Goal: Transaction & Acquisition: Purchase product/service

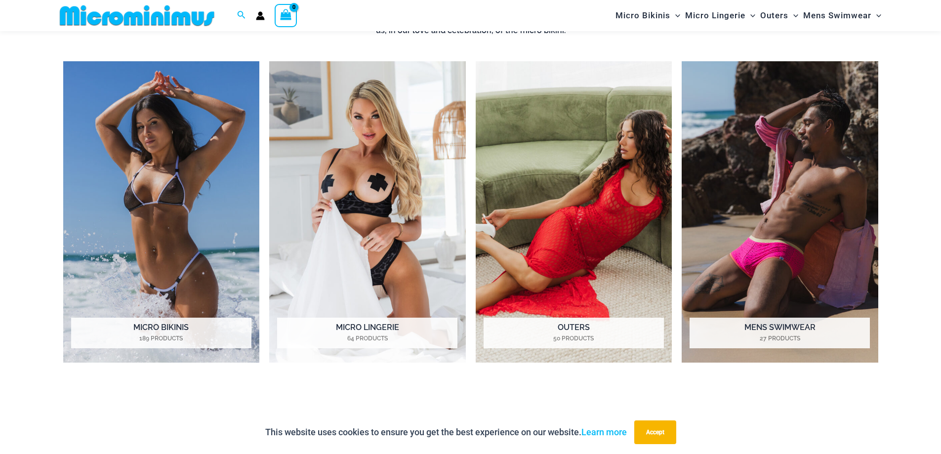
scroll to position [881, 0]
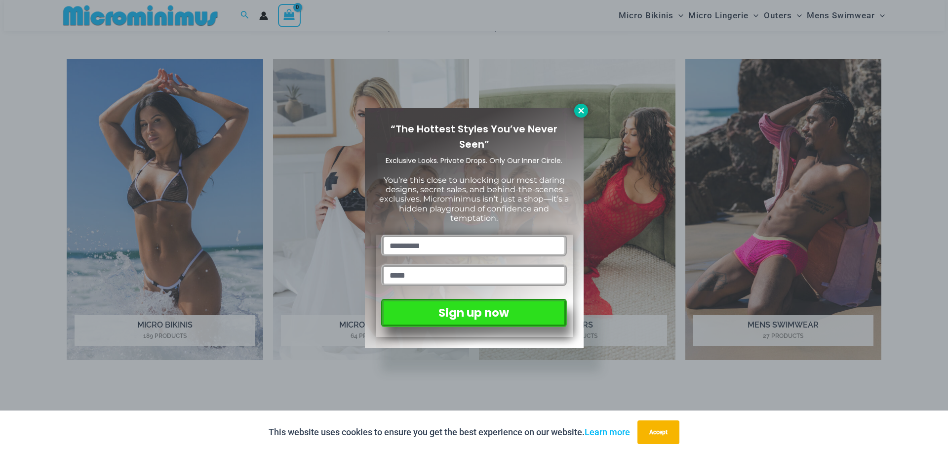
click at [581, 110] on icon at bounding box center [580, 110] width 5 height 5
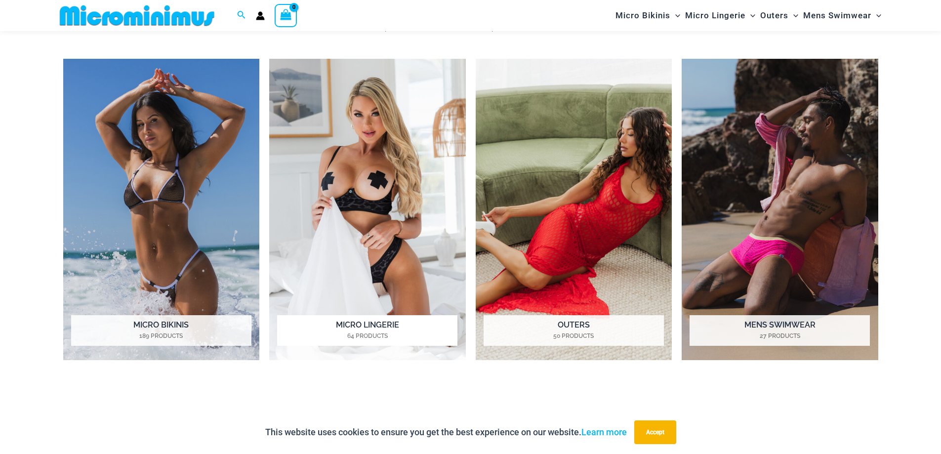
click at [361, 324] on h2 "Micro Lingerie 64 Products" at bounding box center [367, 330] width 180 height 31
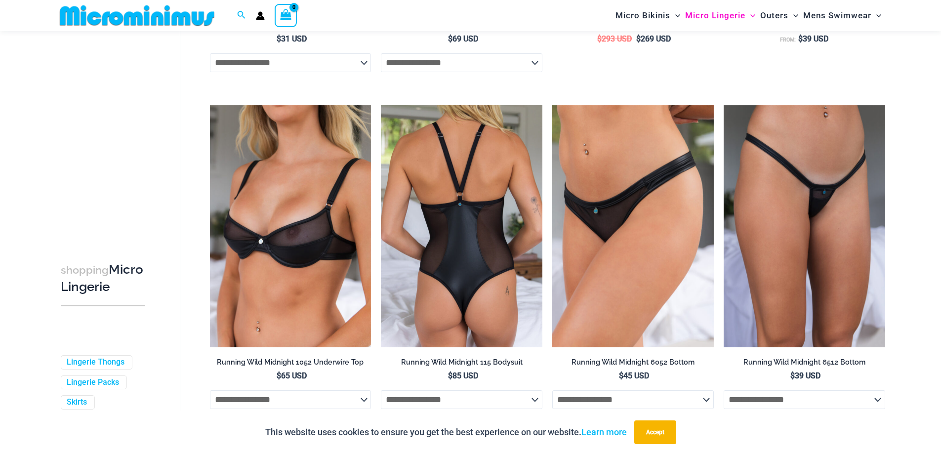
scroll to position [1082, 0]
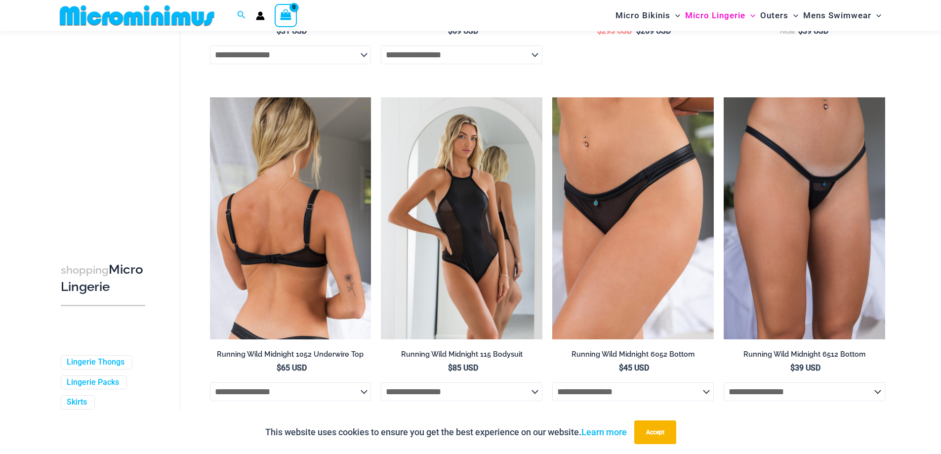
click at [310, 262] on img at bounding box center [291, 218] width 162 height 242
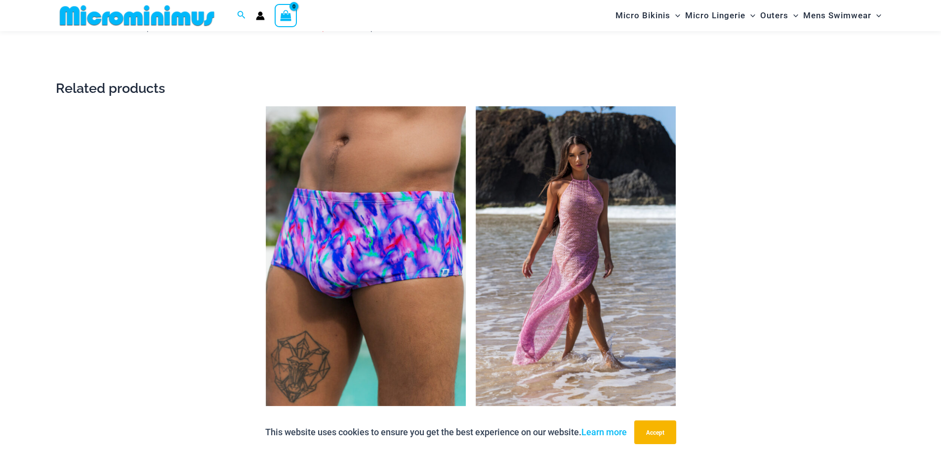
scroll to position [1719, 0]
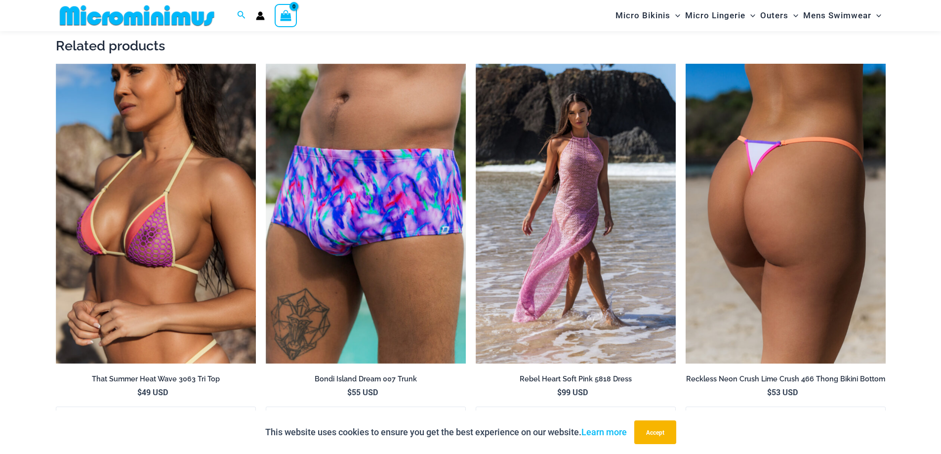
click at [795, 240] on img at bounding box center [786, 214] width 200 height 300
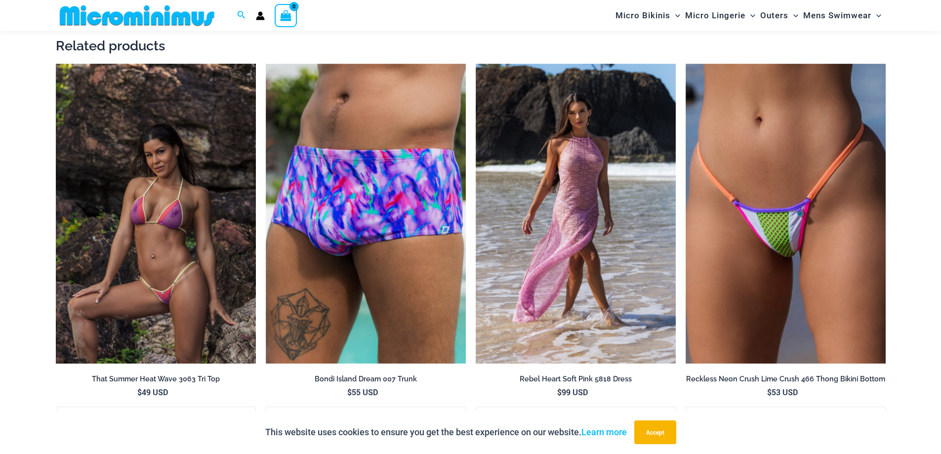
click at [166, 223] on img at bounding box center [156, 214] width 200 height 300
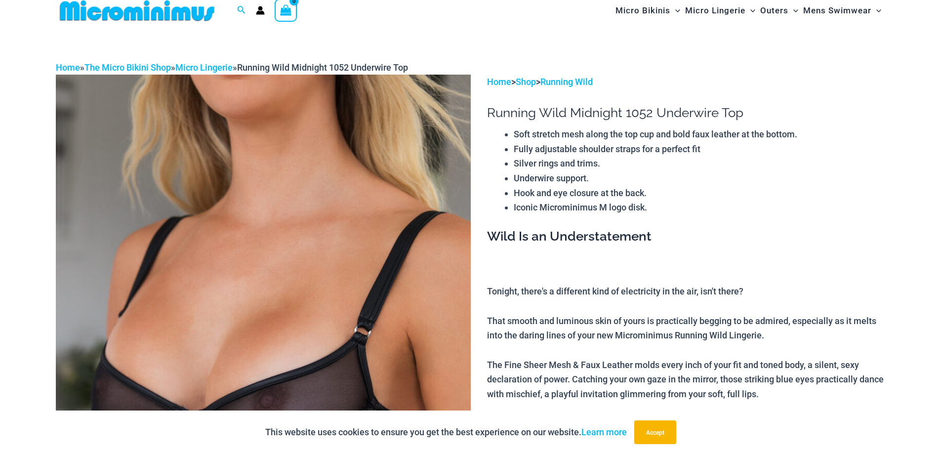
scroll to position [0, 0]
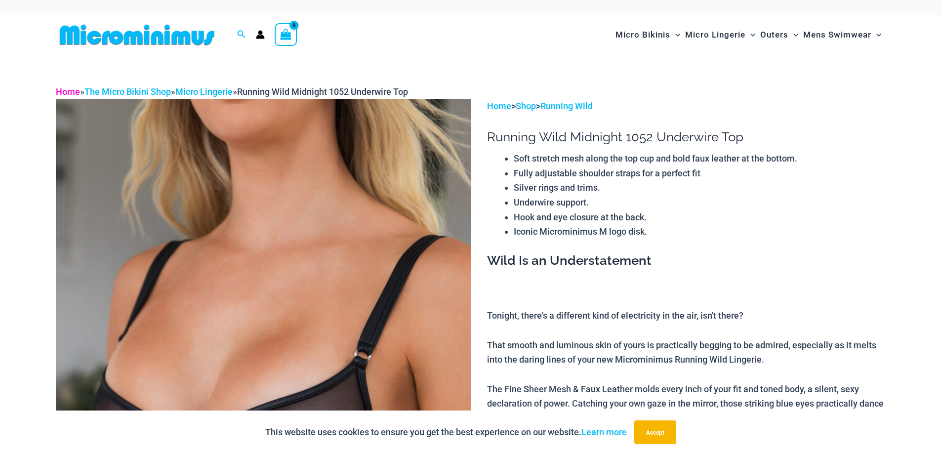
click at [69, 93] on link "Home" at bounding box center [68, 91] width 24 height 10
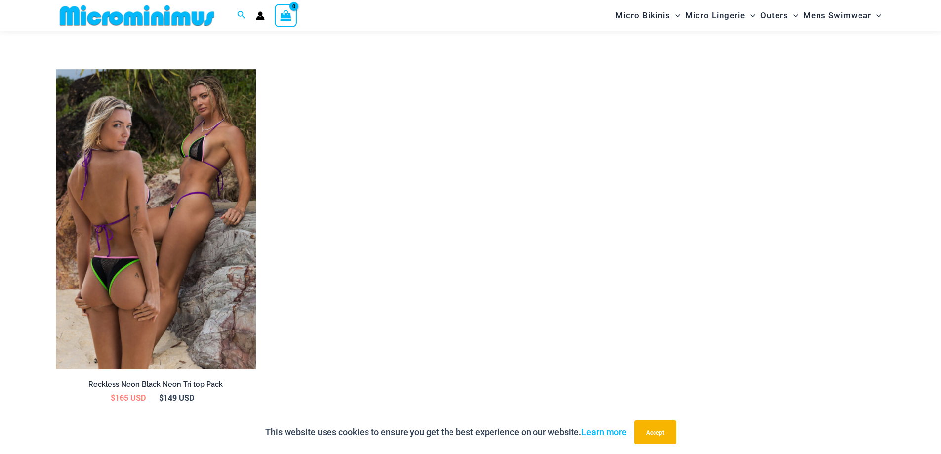
scroll to position [1472, 0]
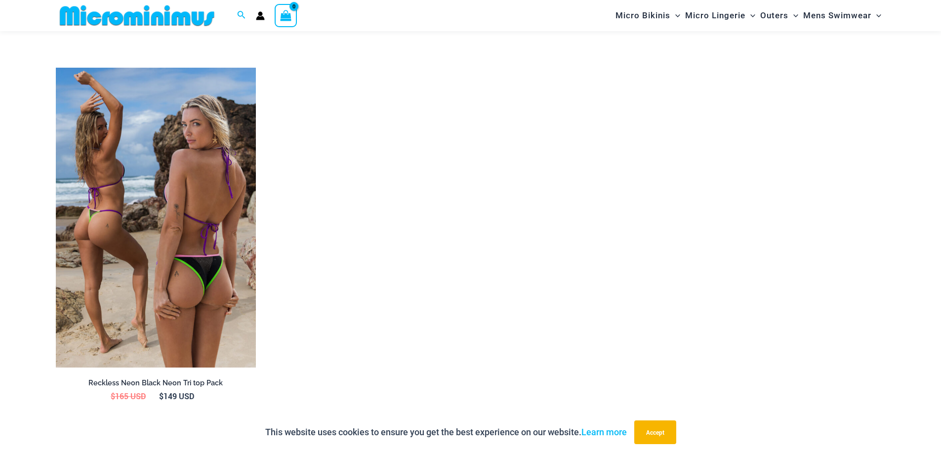
click at [137, 167] on img at bounding box center [156, 218] width 200 height 300
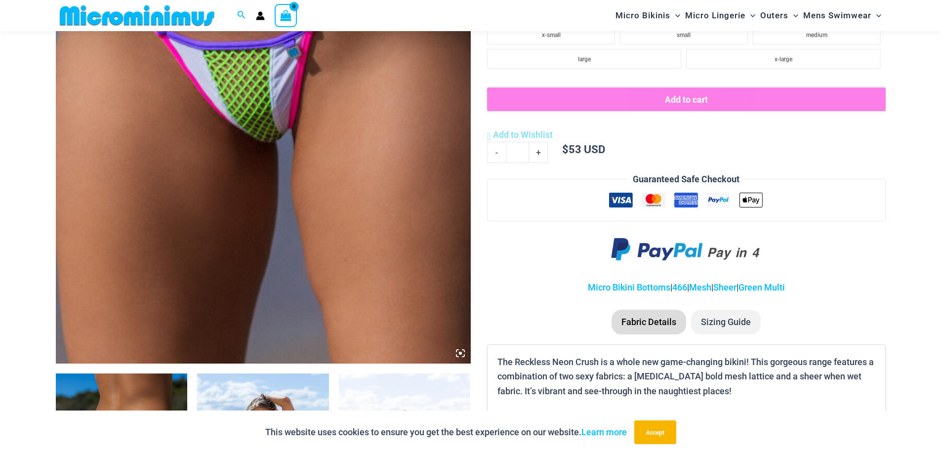
scroll to position [188, 0]
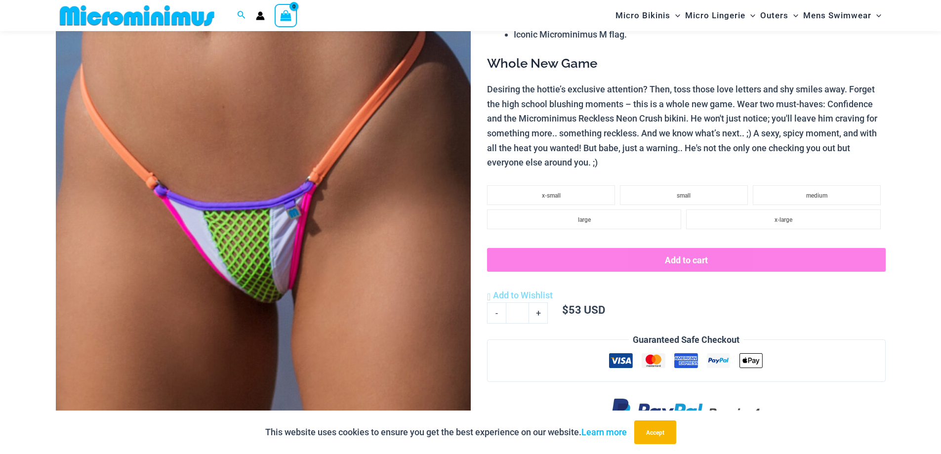
click at [290, 297] on img at bounding box center [263, 213] width 415 height 622
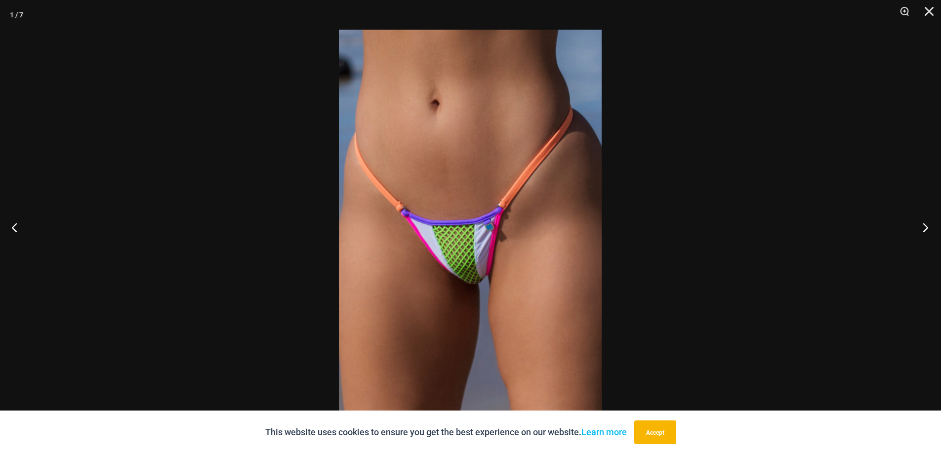
click at [922, 227] on button "Next" at bounding box center [922, 227] width 37 height 49
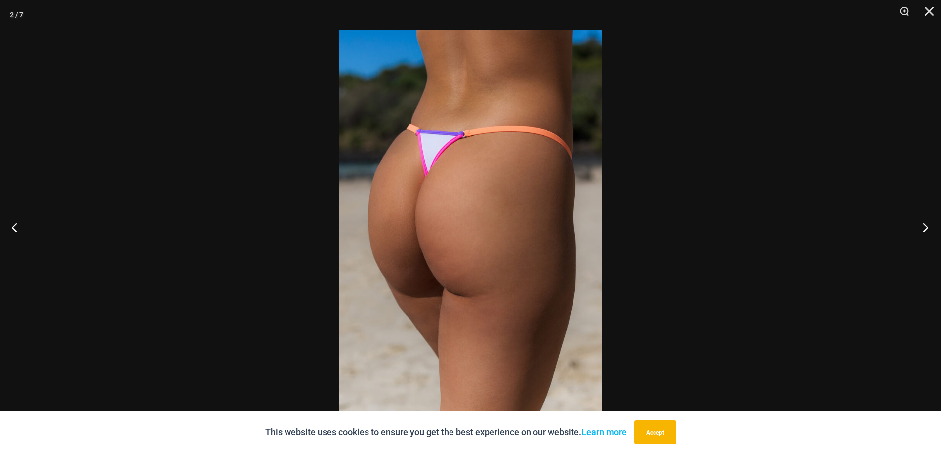
click at [921, 227] on button "Next" at bounding box center [922, 227] width 37 height 49
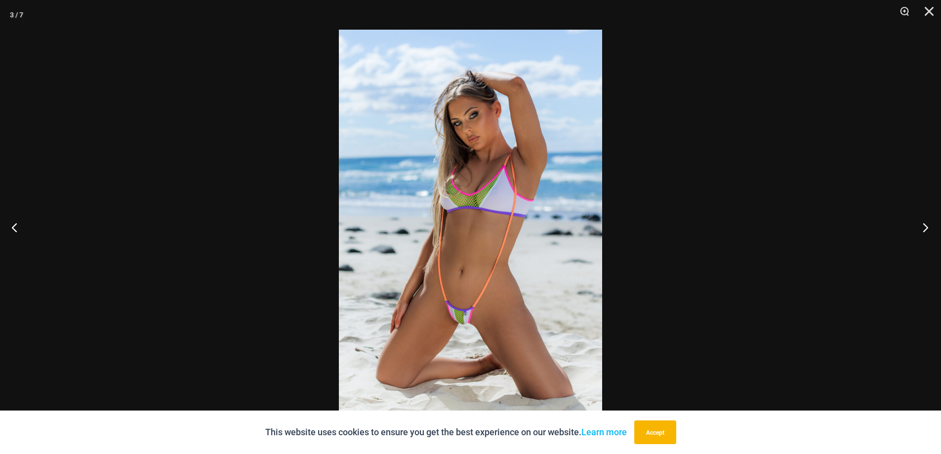
click at [921, 227] on button "Next" at bounding box center [922, 227] width 37 height 49
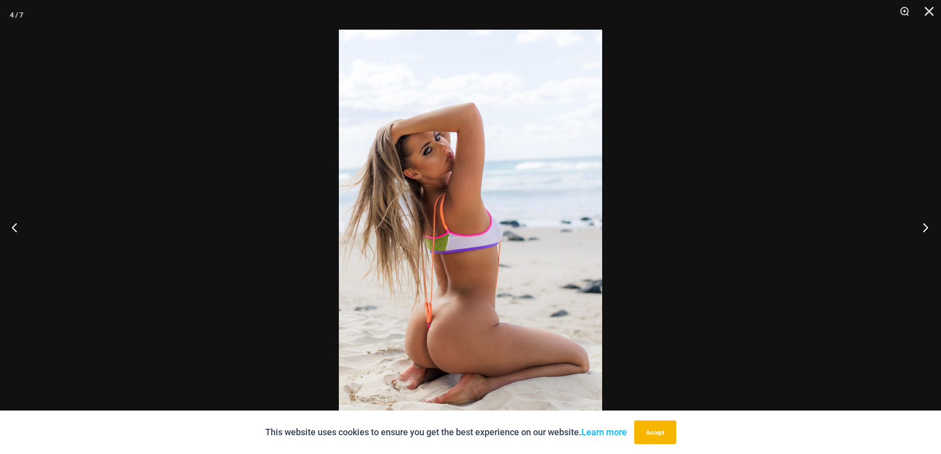
click at [921, 228] on button "Next" at bounding box center [922, 227] width 37 height 49
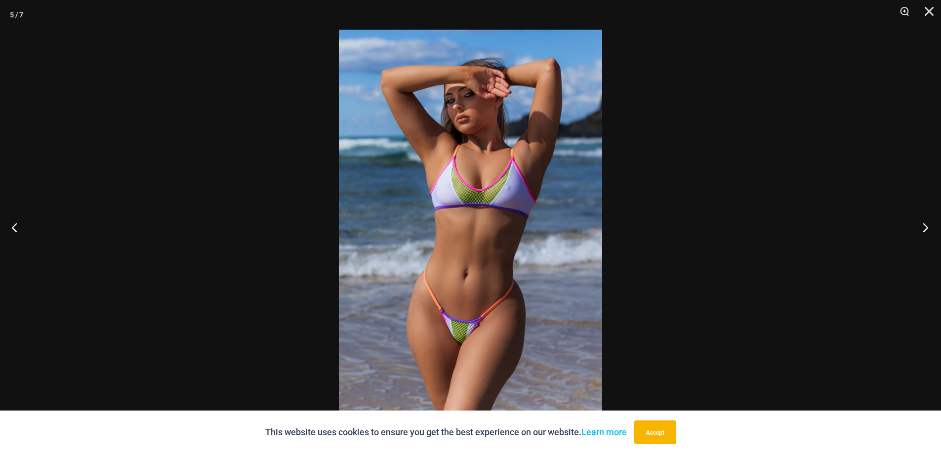
click at [921, 228] on button "Next" at bounding box center [922, 227] width 37 height 49
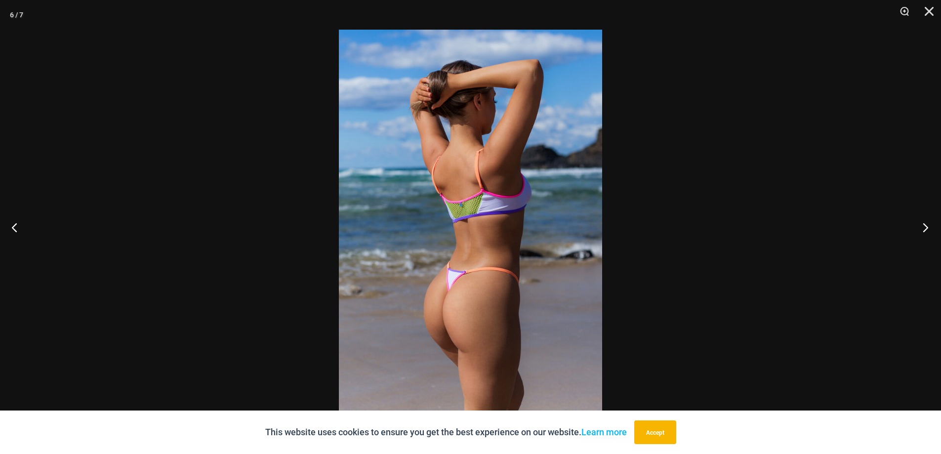
click at [926, 228] on button "Next" at bounding box center [922, 227] width 37 height 49
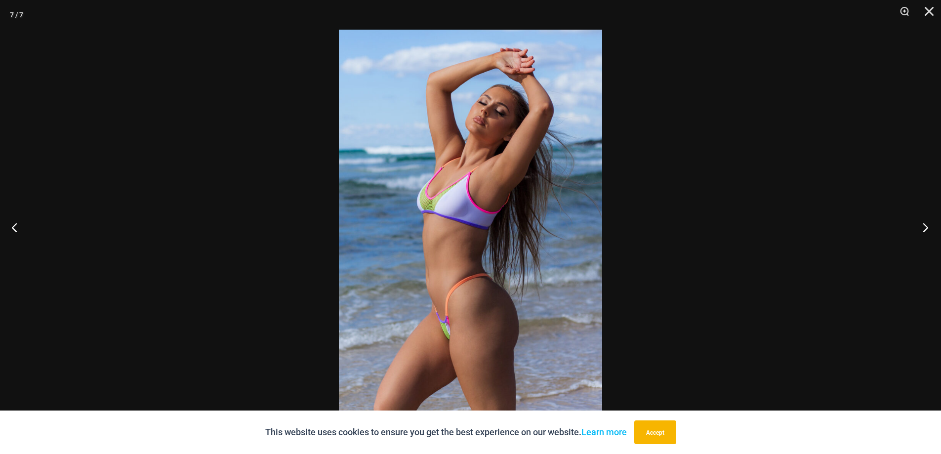
click at [926, 228] on button "Next" at bounding box center [922, 227] width 37 height 49
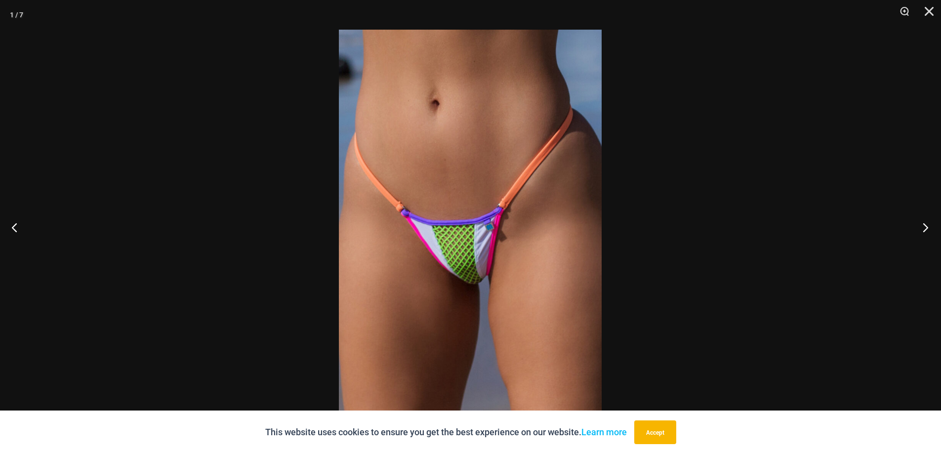
click at [926, 228] on button "Next" at bounding box center [922, 227] width 37 height 49
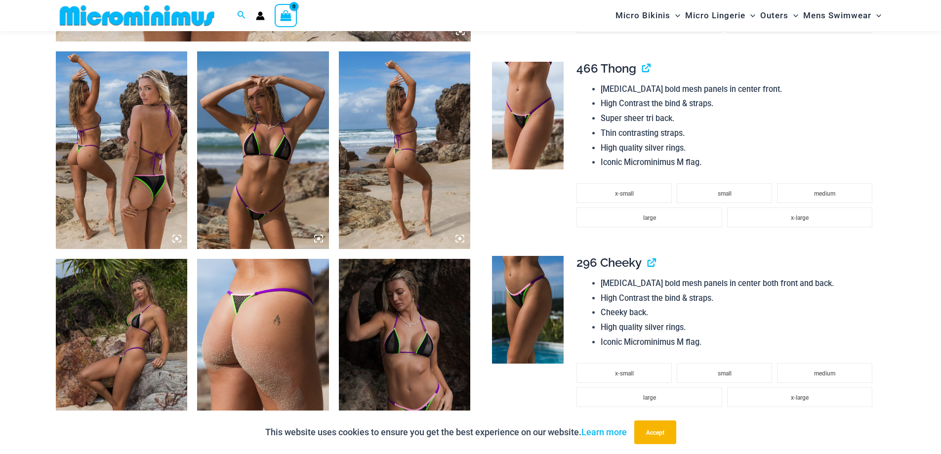
scroll to position [642, 0]
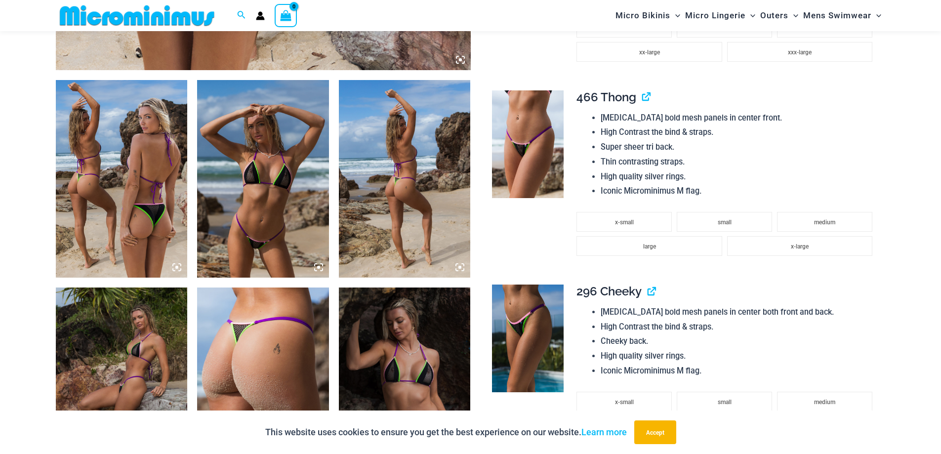
click at [263, 181] on img at bounding box center [263, 179] width 132 height 198
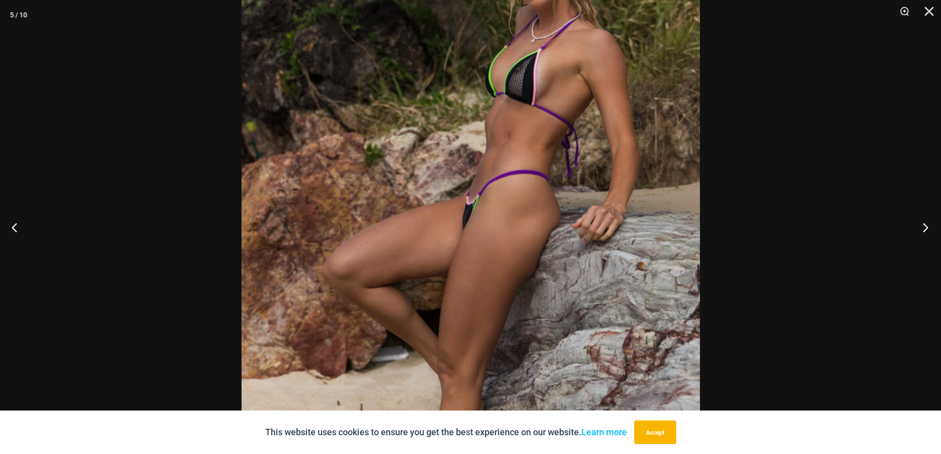
click at [921, 224] on button "Next" at bounding box center [922, 227] width 37 height 49
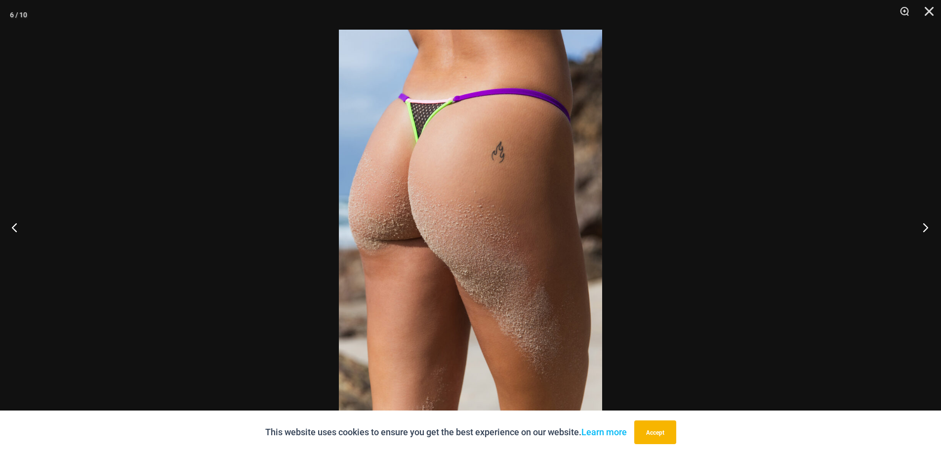
click at [924, 224] on button "Next" at bounding box center [922, 227] width 37 height 49
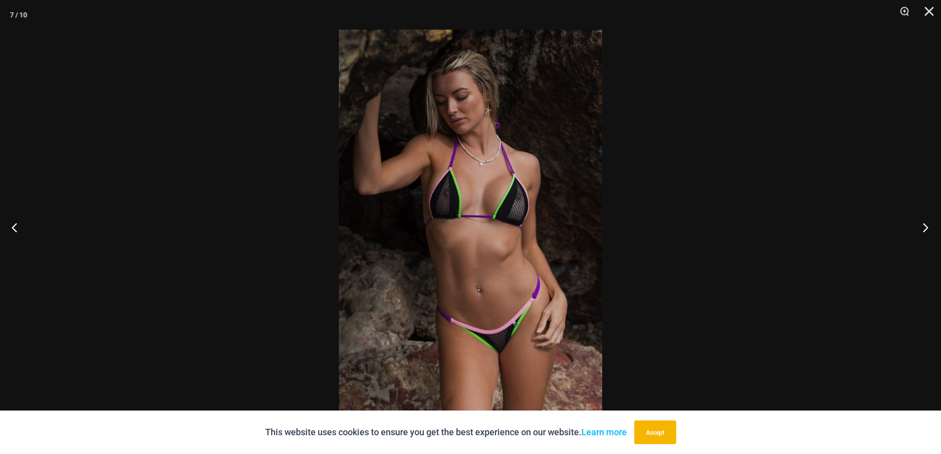
click at [926, 226] on button "Next" at bounding box center [922, 227] width 37 height 49
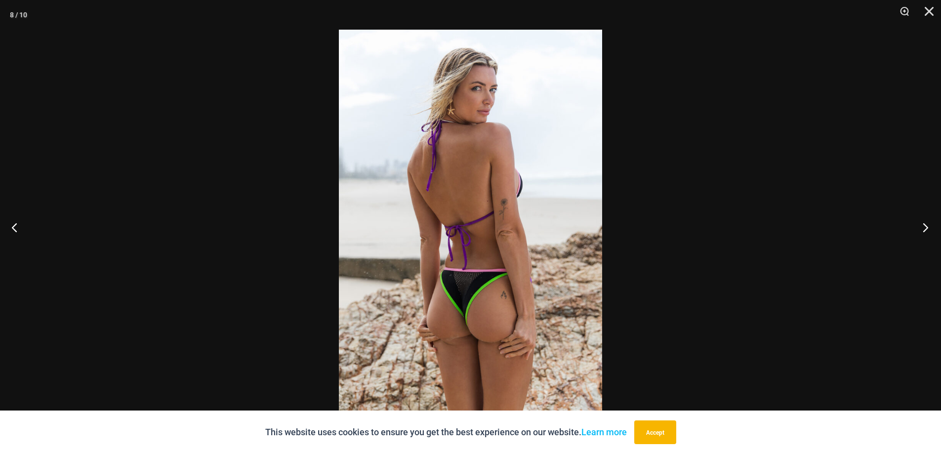
click at [926, 226] on button "Next" at bounding box center [922, 227] width 37 height 49
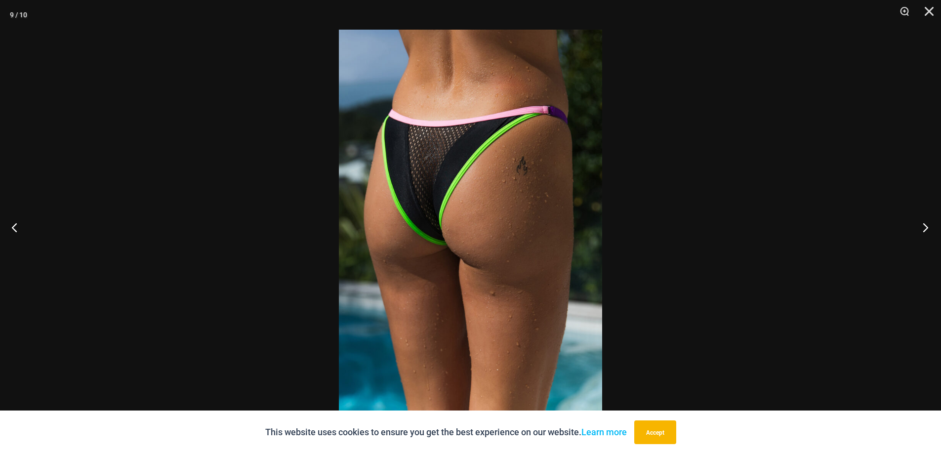
click at [925, 226] on button "Next" at bounding box center [922, 227] width 37 height 49
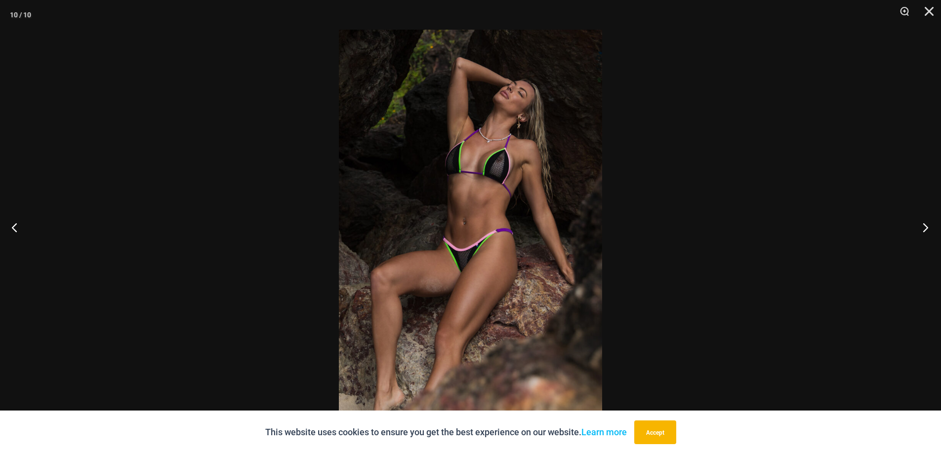
click at [925, 226] on button "Next" at bounding box center [922, 227] width 37 height 49
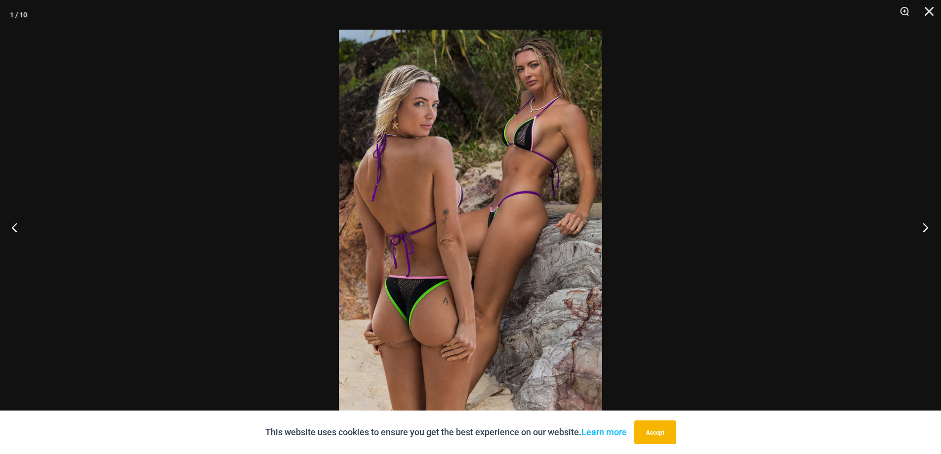
click at [925, 226] on button "Next" at bounding box center [922, 227] width 37 height 49
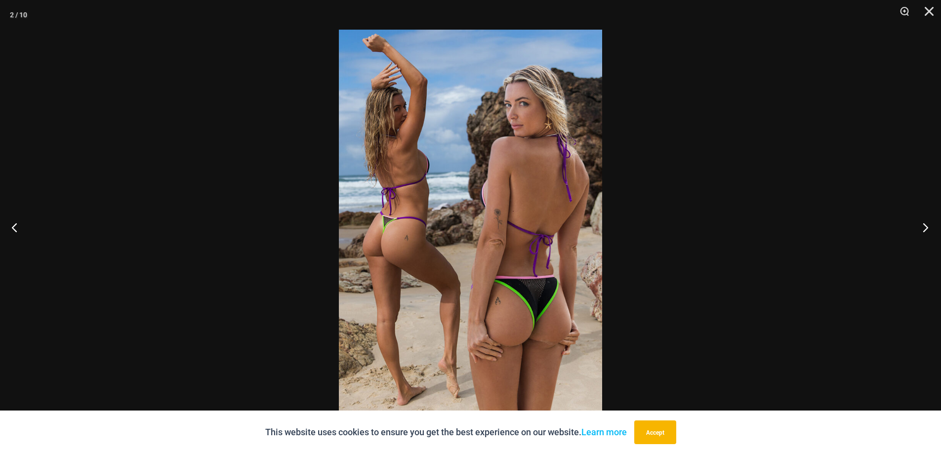
click at [929, 229] on button "Next" at bounding box center [922, 227] width 37 height 49
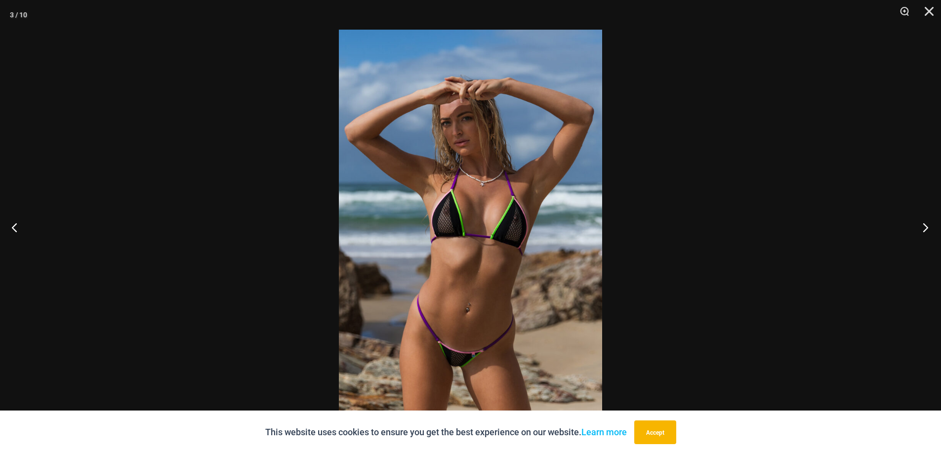
click at [928, 229] on button "Next" at bounding box center [922, 227] width 37 height 49
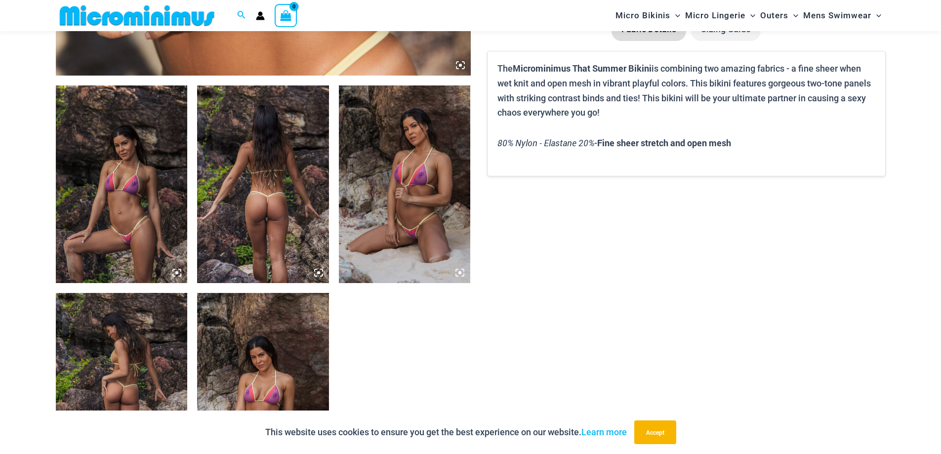
scroll to position [639, 0]
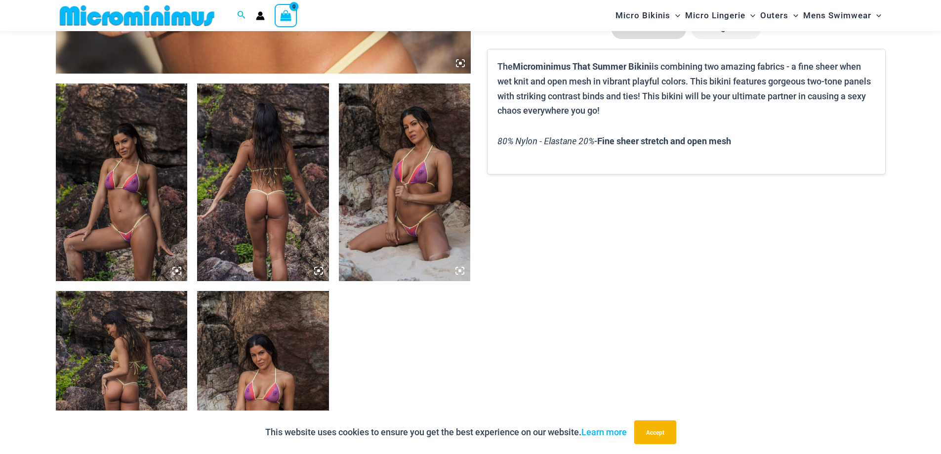
click at [98, 195] on img at bounding box center [122, 182] width 132 height 198
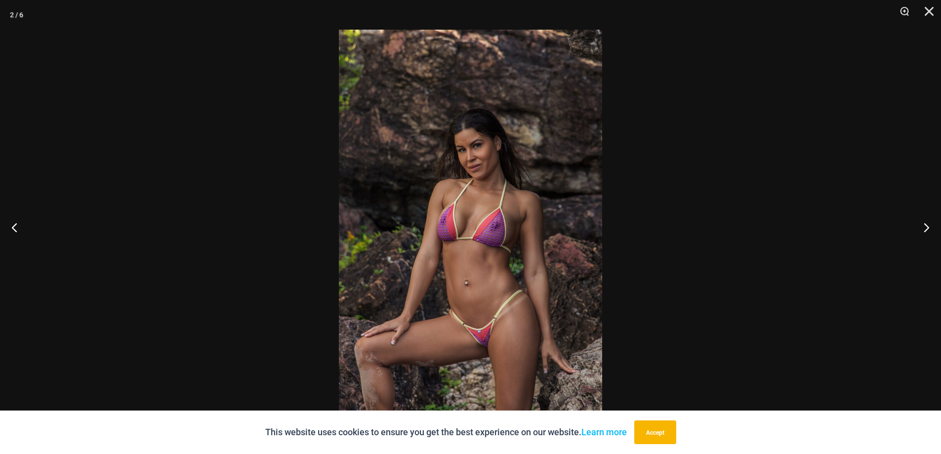
click at [478, 258] on img at bounding box center [470, 227] width 263 height 395
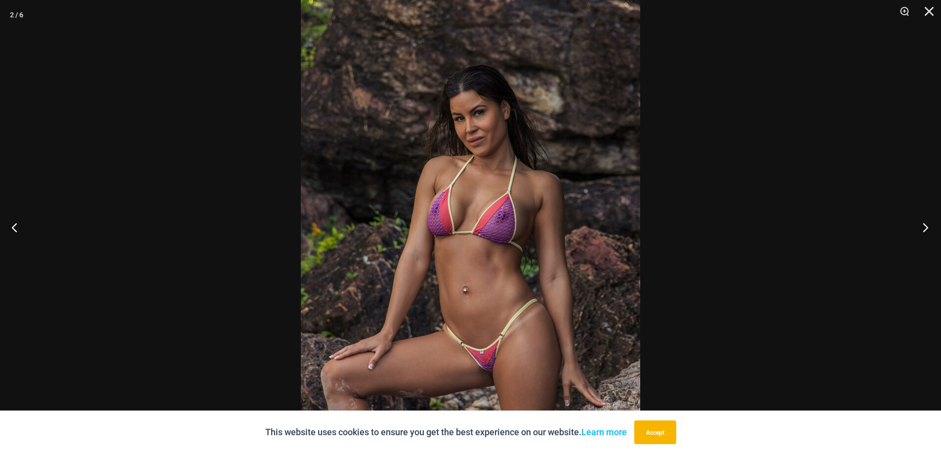
click at [923, 227] on button "Next" at bounding box center [922, 227] width 37 height 49
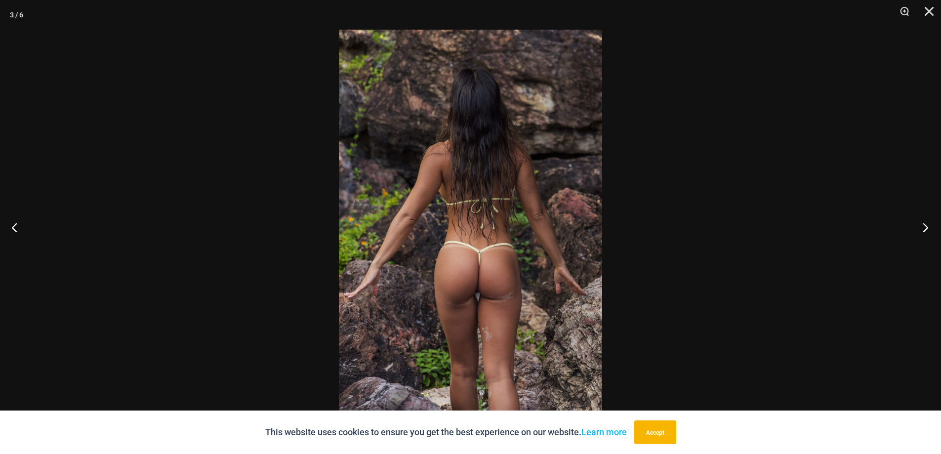
click at [923, 227] on button "Next" at bounding box center [922, 227] width 37 height 49
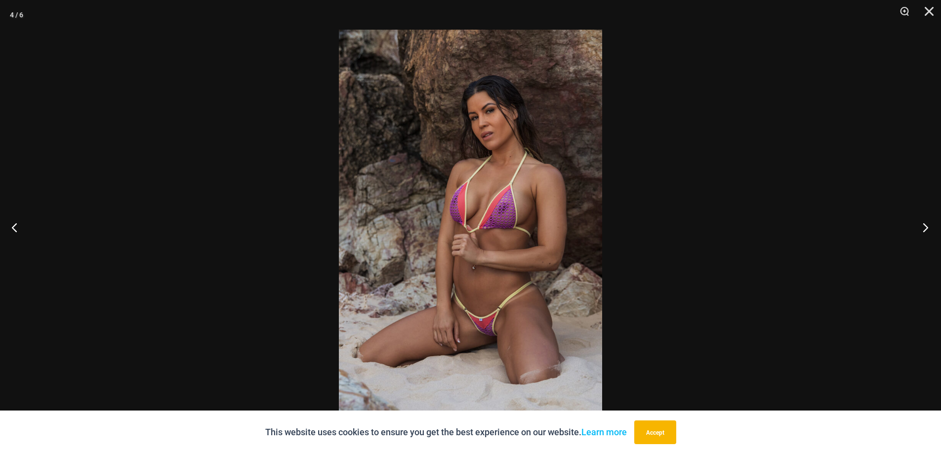
click at [923, 227] on button "Next" at bounding box center [922, 227] width 37 height 49
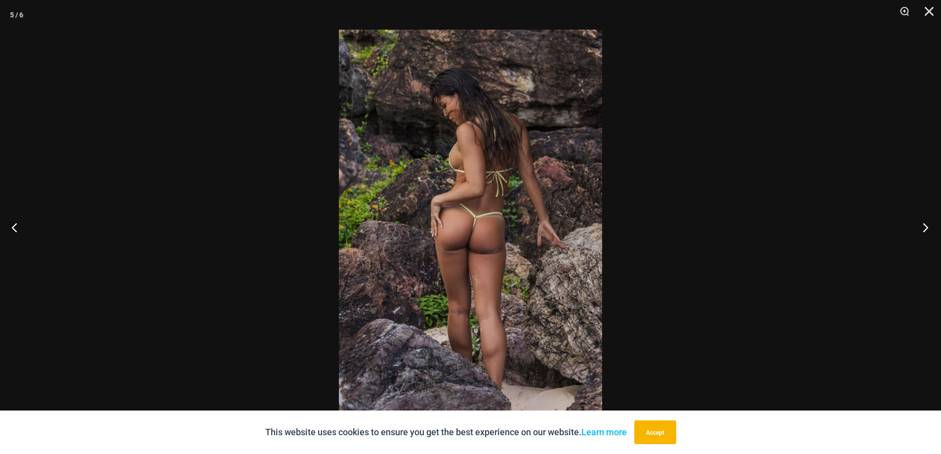
click at [923, 227] on button "Next" at bounding box center [922, 227] width 37 height 49
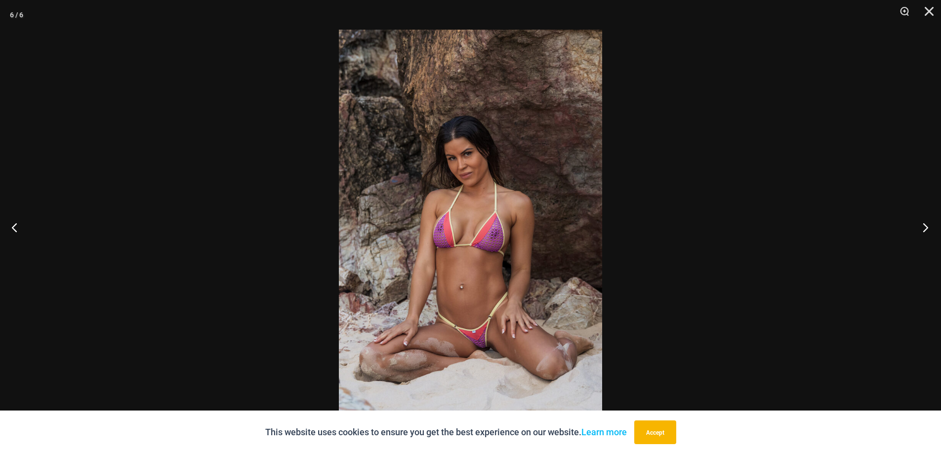
click at [923, 227] on button "Next" at bounding box center [922, 227] width 37 height 49
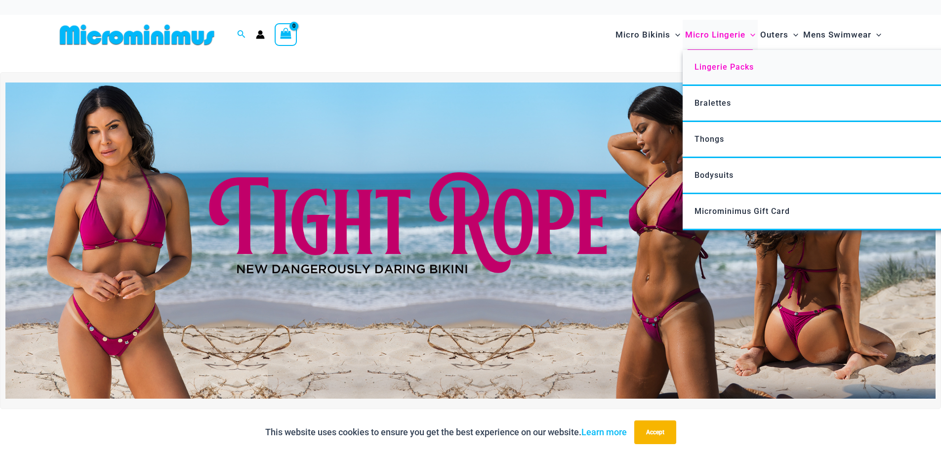
click at [723, 65] on span "Lingerie Packs" at bounding box center [723, 66] width 59 height 9
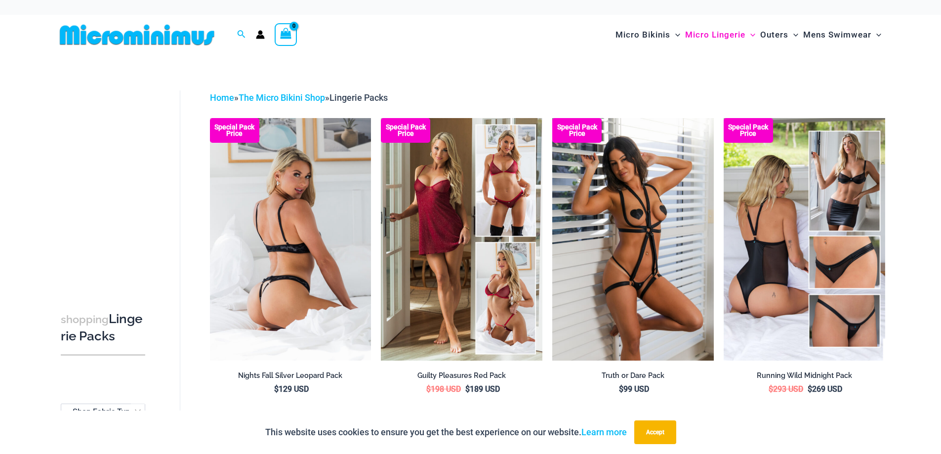
click at [293, 180] on img at bounding box center [291, 239] width 162 height 242
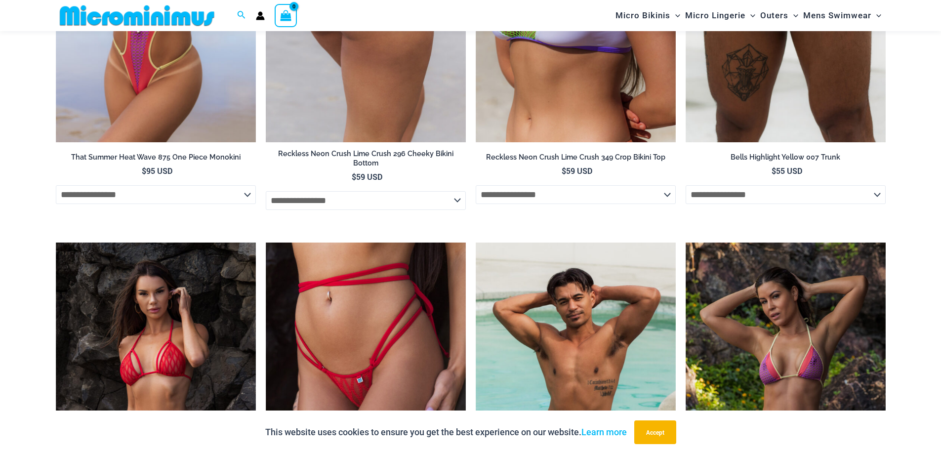
scroll to position [2121, 0]
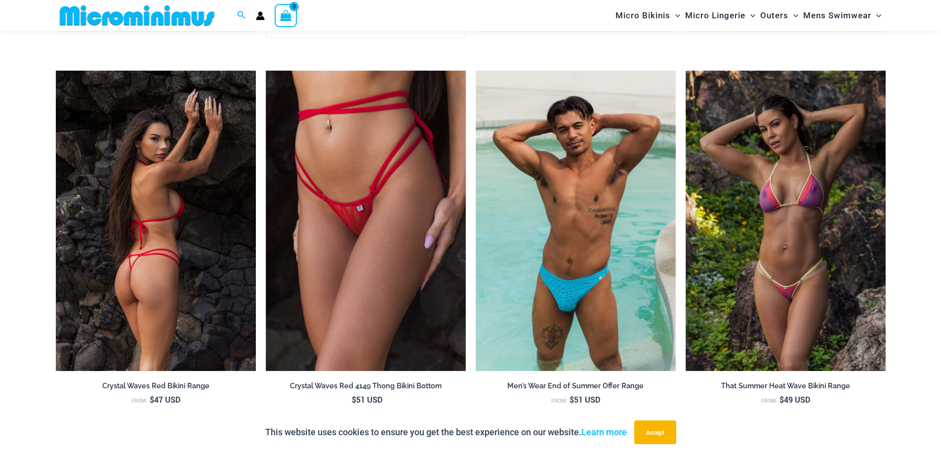
click at [142, 220] on img at bounding box center [156, 221] width 200 height 300
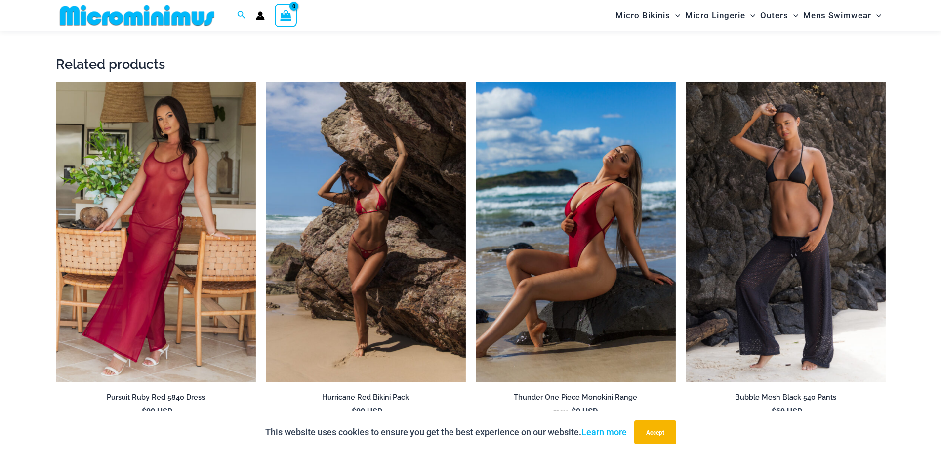
scroll to position [1825, 0]
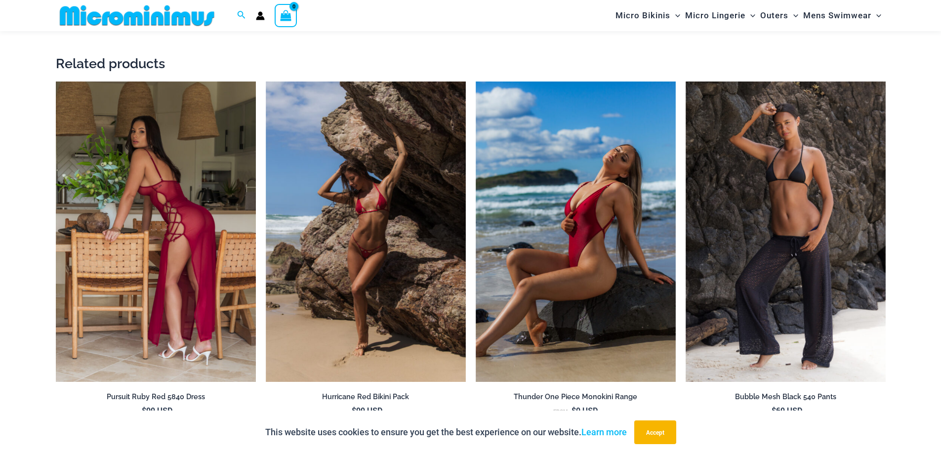
click at [165, 224] on img at bounding box center [156, 231] width 200 height 300
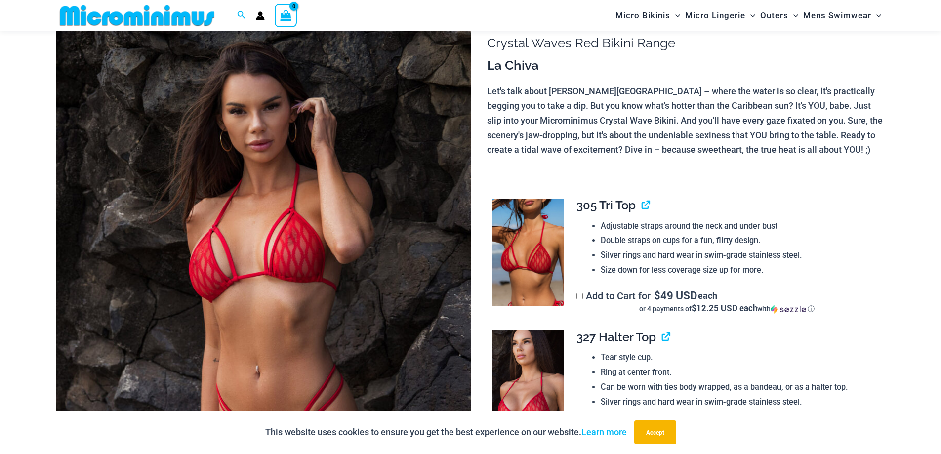
scroll to position [0, 0]
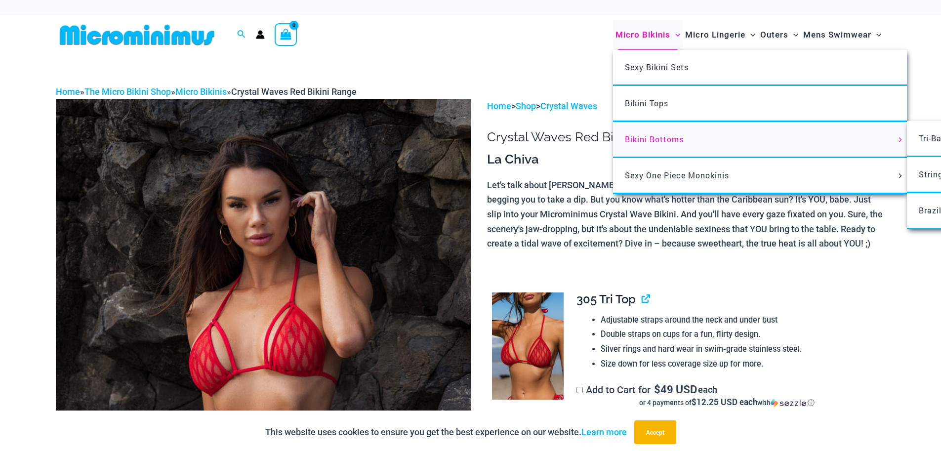
click at [649, 140] on span "Bikini Bottoms" at bounding box center [654, 139] width 59 height 10
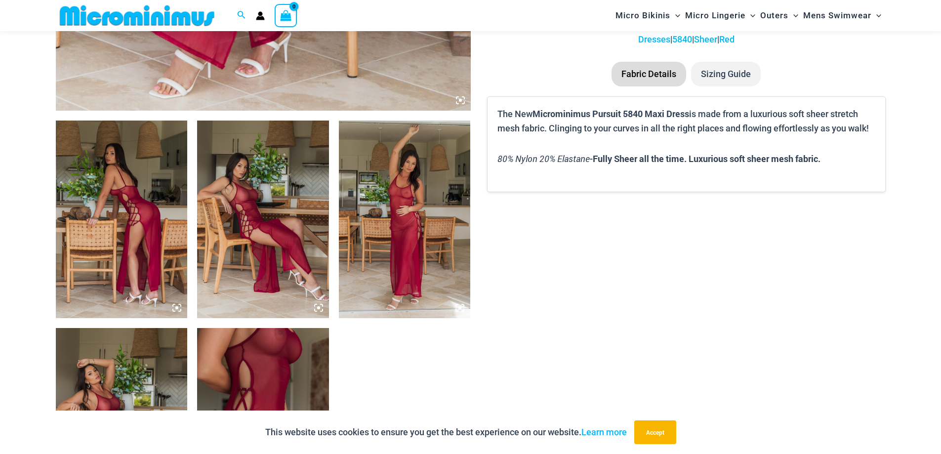
scroll to position [732, 0]
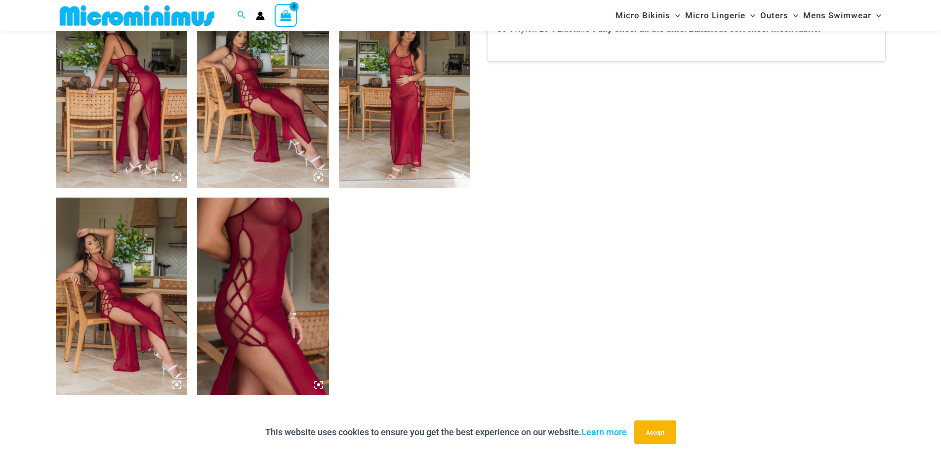
click at [427, 114] on img at bounding box center [405, 89] width 132 height 198
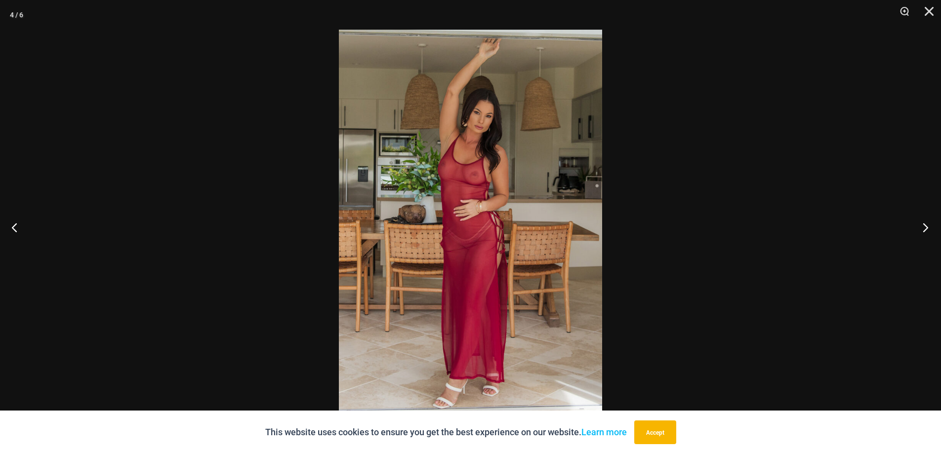
click at [922, 226] on button "Next" at bounding box center [922, 227] width 37 height 49
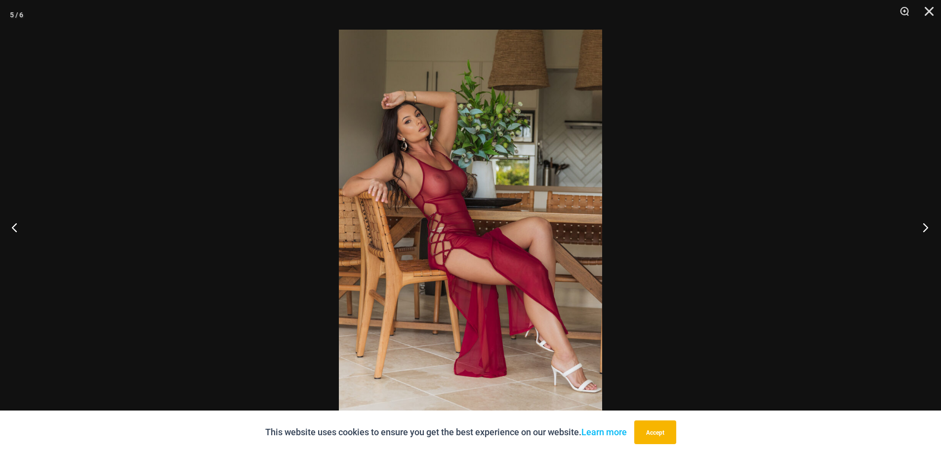
click at [924, 226] on button "Next" at bounding box center [922, 227] width 37 height 49
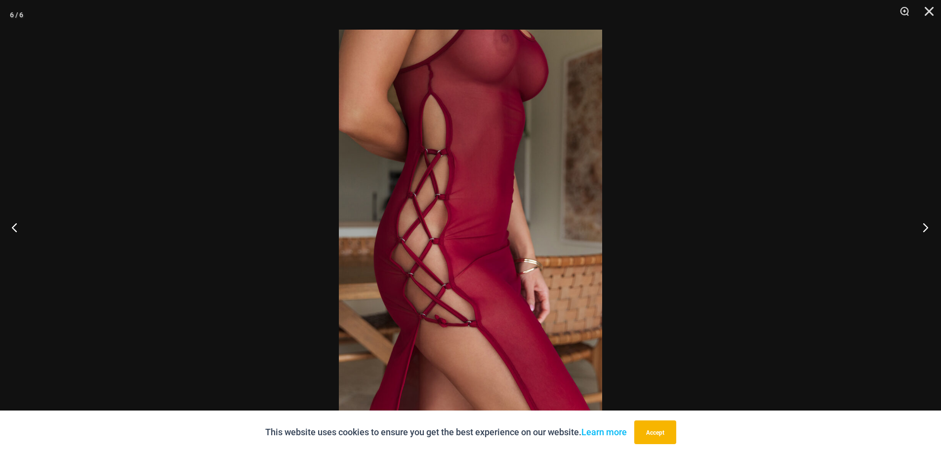
click at [926, 226] on button "Next" at bounding box center [922, 227] width 37 height 49
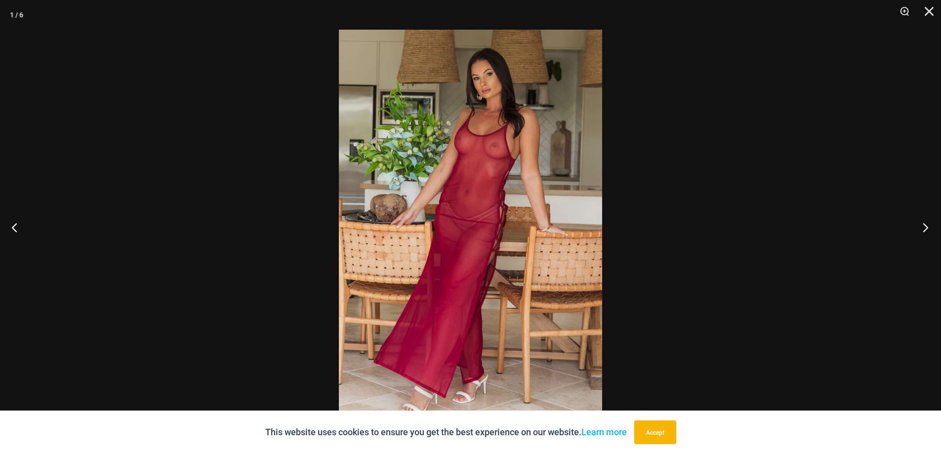
click at [926, 226] on button "Next" at bounding box center [922, 227] width 37 height 49
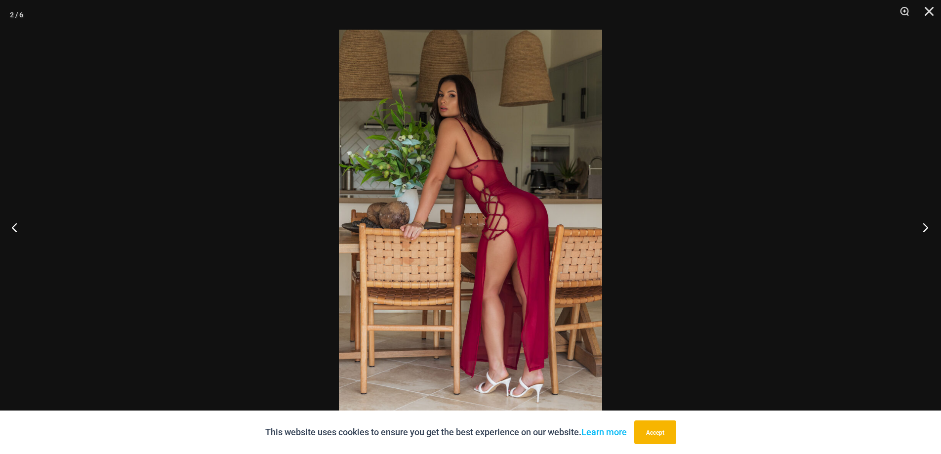
click at [926, 225] on button "Next" at bounding box center [922, 227] width 37 height 49
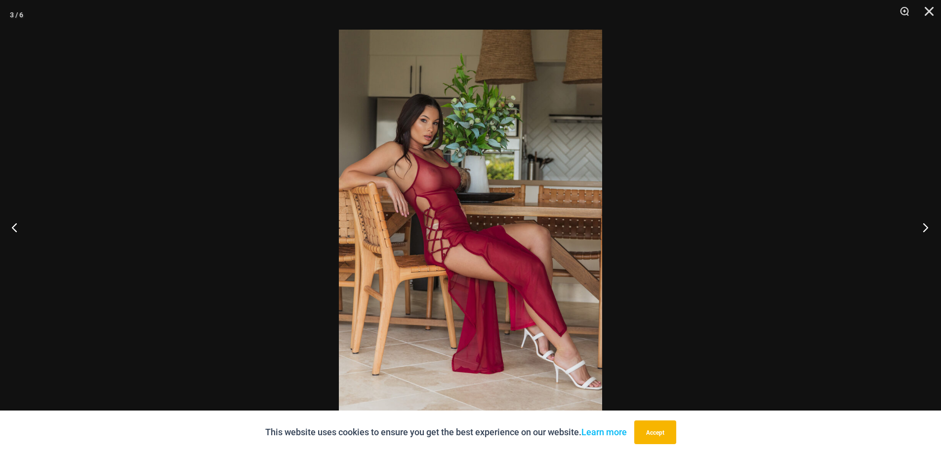
click at [926, 225] on button "Next" at bounding box center [922, 227] width 37 height 49
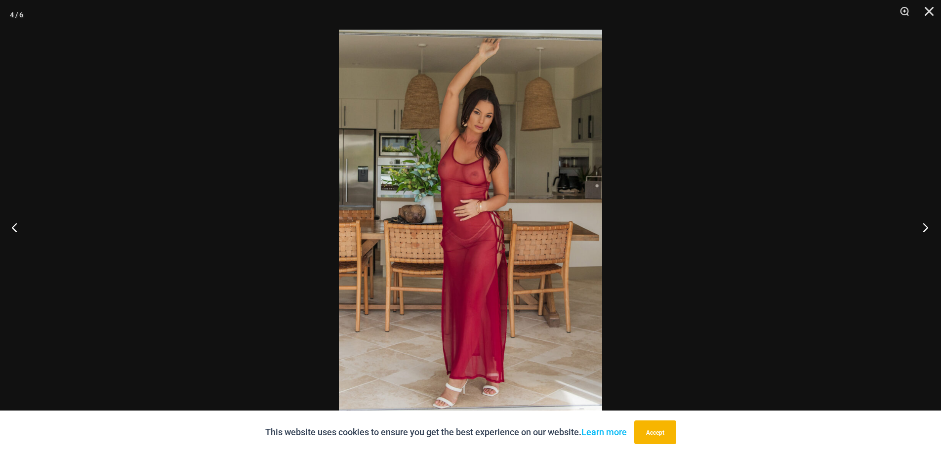
click at [926, 225] on button "Next" at bounding box center [922, 227] width 37 height 49
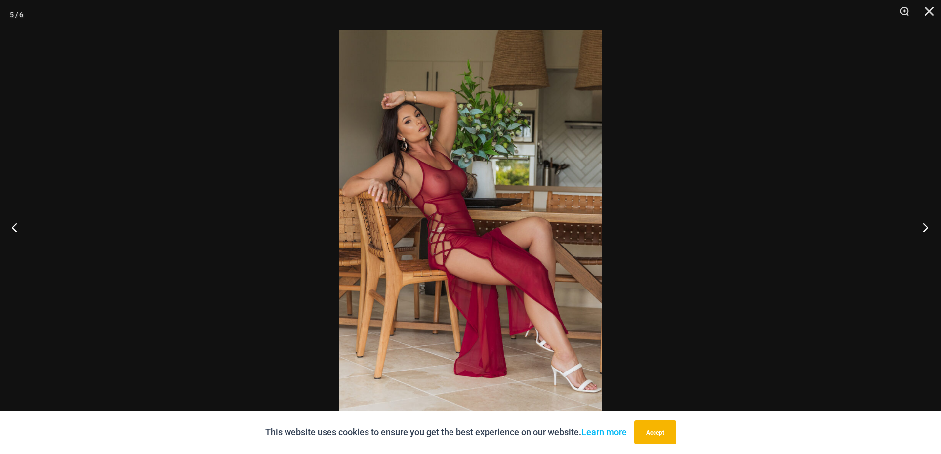
click at [925, 223] on button "Next" at bounding box center [922, 227] width 37 height 49
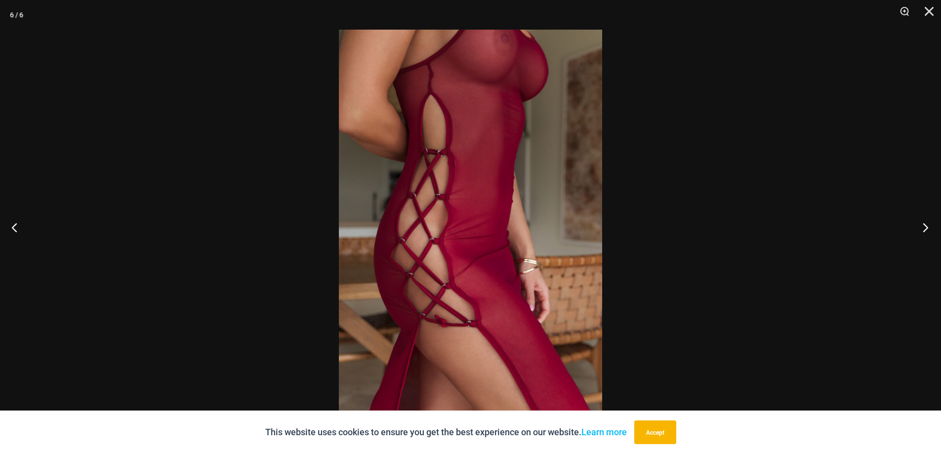
click at [925, 223] on button "Next" at bounding box center [922, 227] width 37 height 49
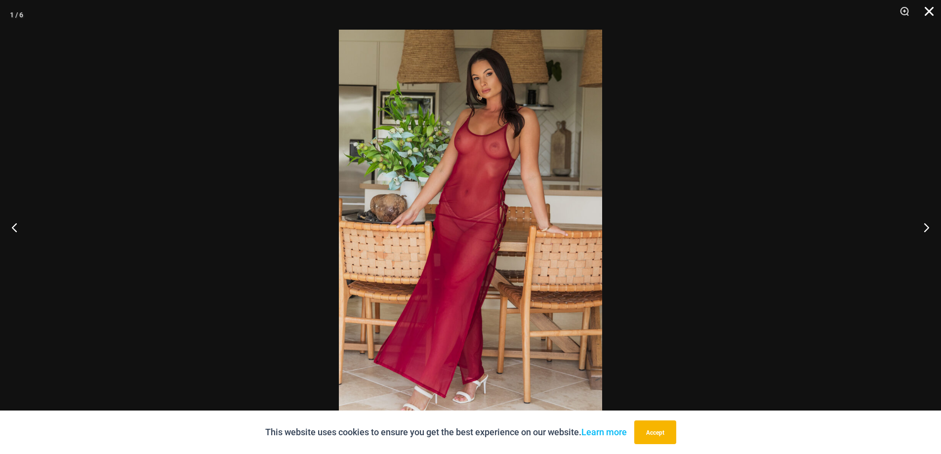
click at [927, 12] on button "Close" at bounding box center [925, 15] width 25 height 30
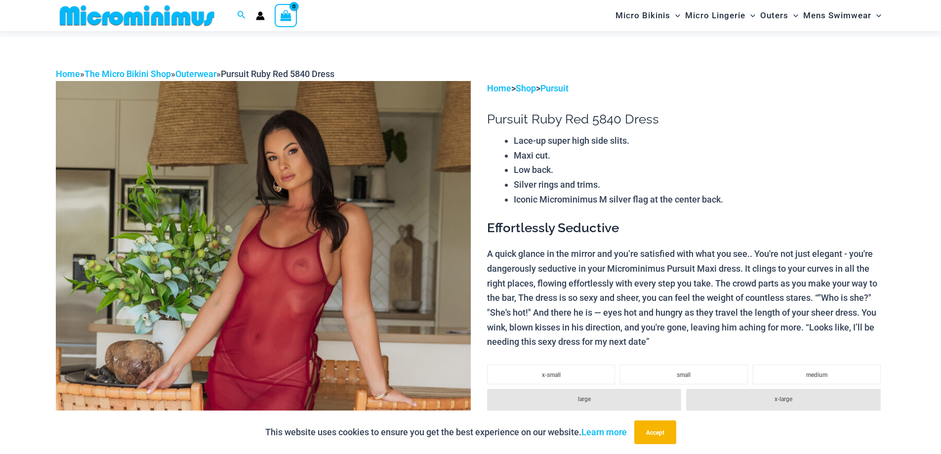
scroll to position [0, 0]
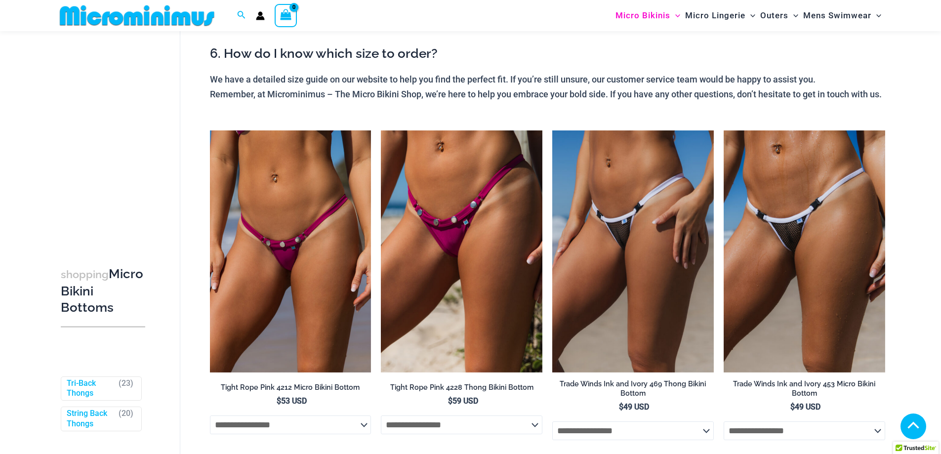
scroll to position [393, 0]
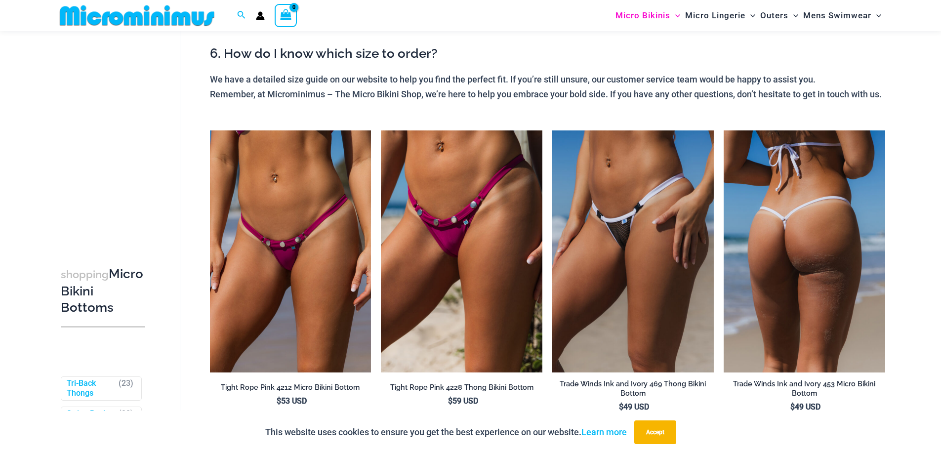
click at [781, 245] on img at bounding box center [805, 251] width 162 height 242
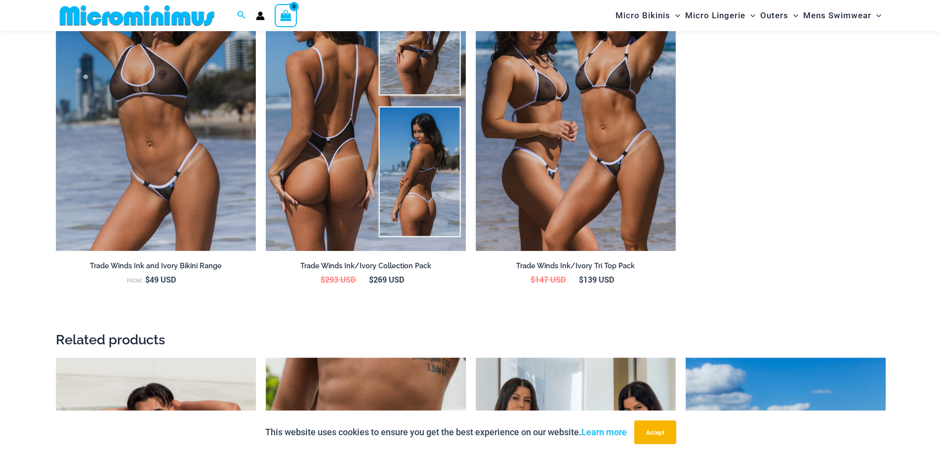
scroll to position [1426, 0]
click at [331, 160] on img at bounding box center [366, 100] width 200 height 300
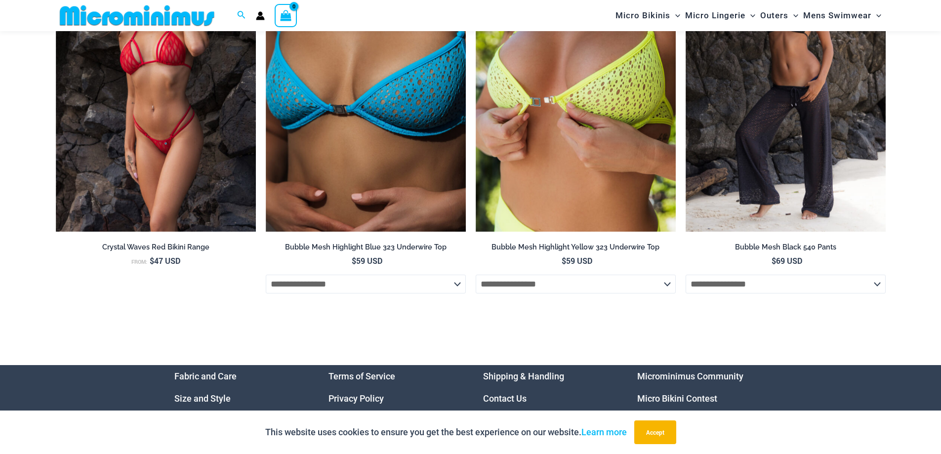
scroll to position [4148, 0]
